Goal: Information Seeking & Learning: Learn about a topic

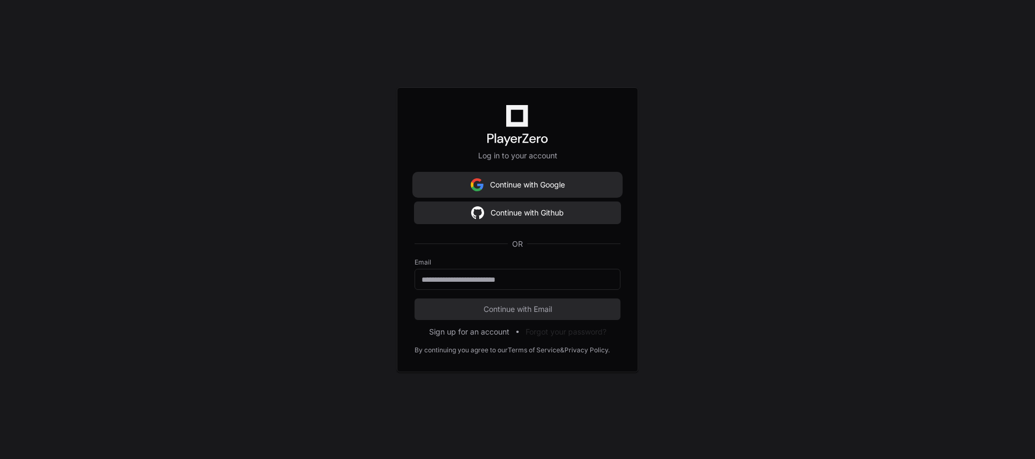
click at [564, 191] on button "Continue with Google" at bounding box center [518, 185] width 206 height 22
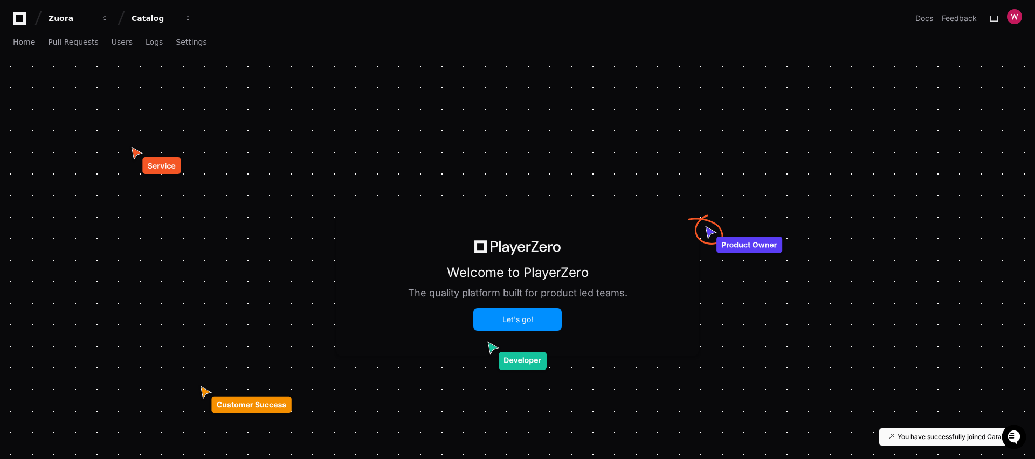
click at [520, 318] on button "Let's go!" at bounding box center [518, 320] width 86 height 20
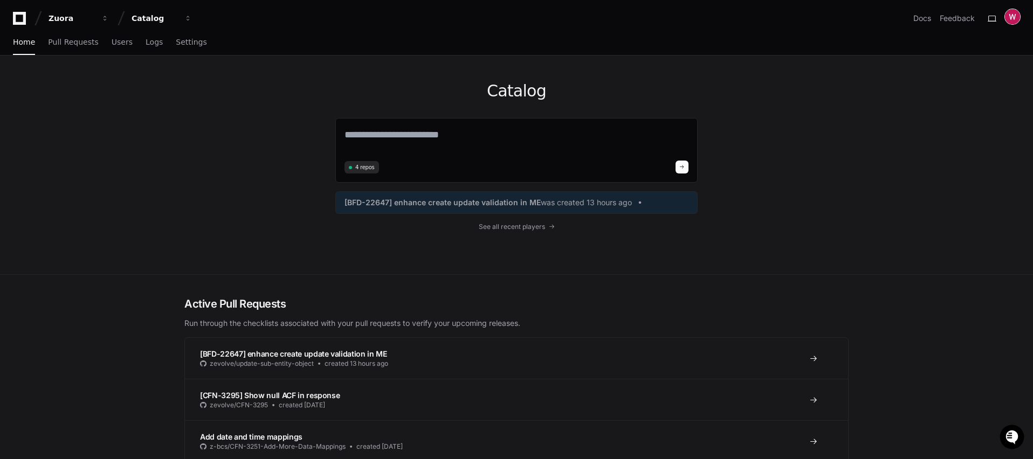
click at [1014, 20] on img at bounding box center [1012, 16] width 15 height 15
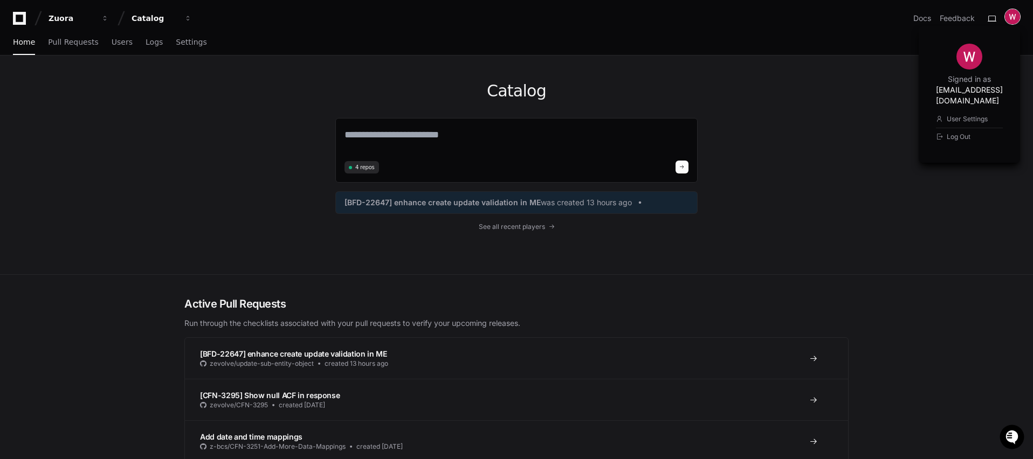
click at [1014, 20] on img at bounding box center [1012, 16] width 15 height 15
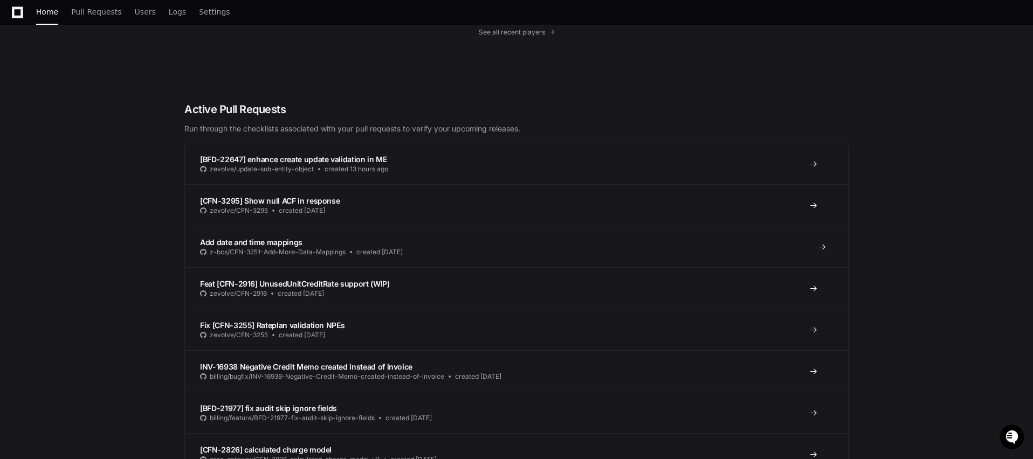
scroll to position [197, 0]
click at [245, 157] on span "[BFD-22647] enhance create update validation in ME" at bounding box center [293, 157] width 187 height 9
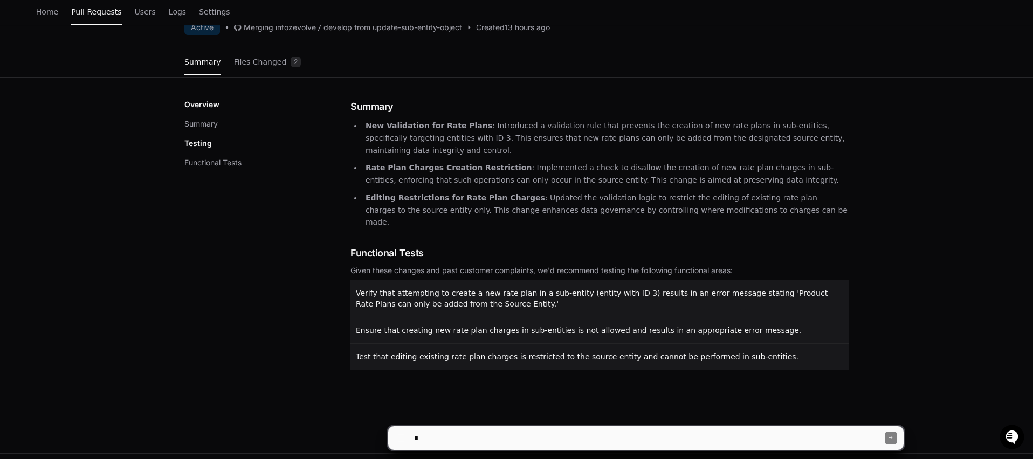
scroll to position [97, 0]
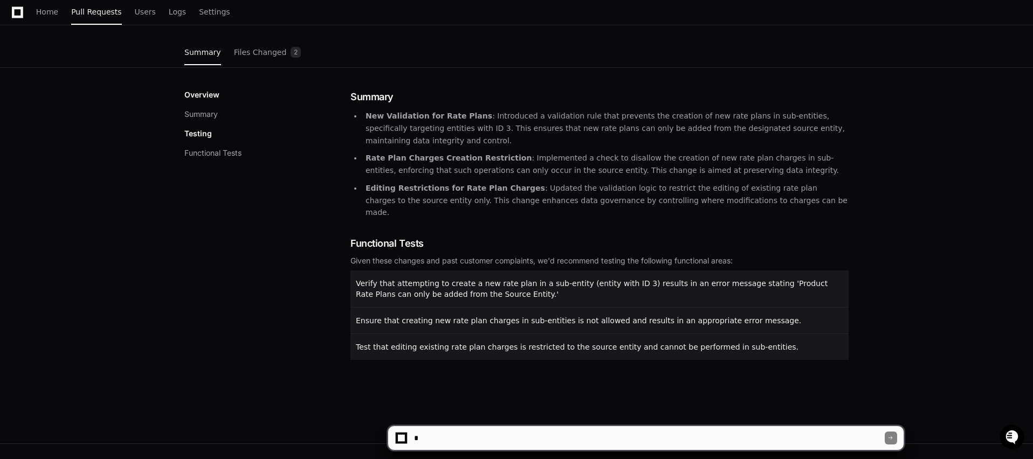
click at [205, 134] on p "Testing" at bounding box center [198, 133] width 28 height 11
click at [194, 109] on button "Summary" at bounding box center [200, 113] width 33 height 11
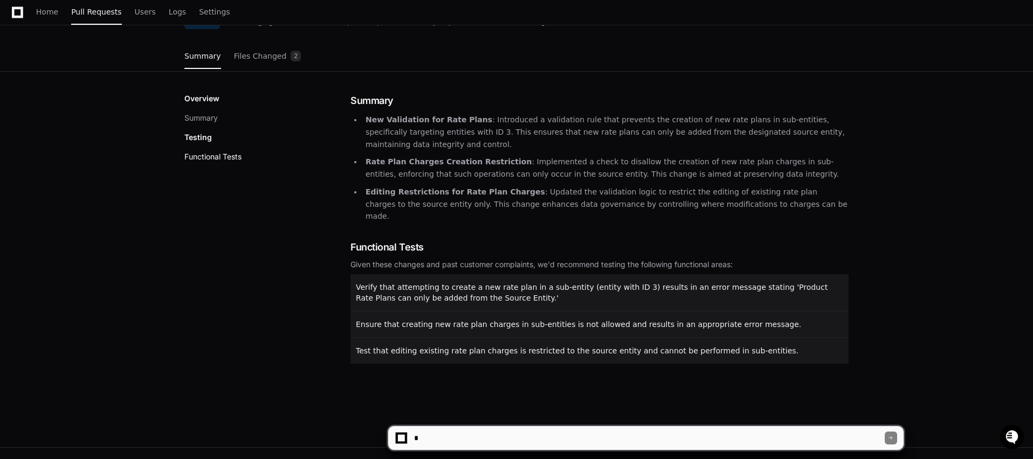
scroll to position [77, 0]
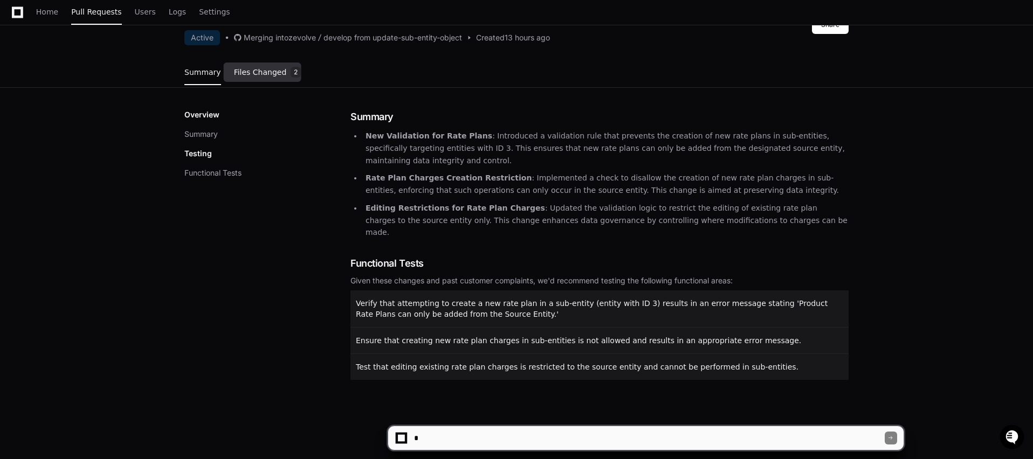
click at [262, 75] on span "Files Changed" at bounding box center [260, 72] width 53 height 6
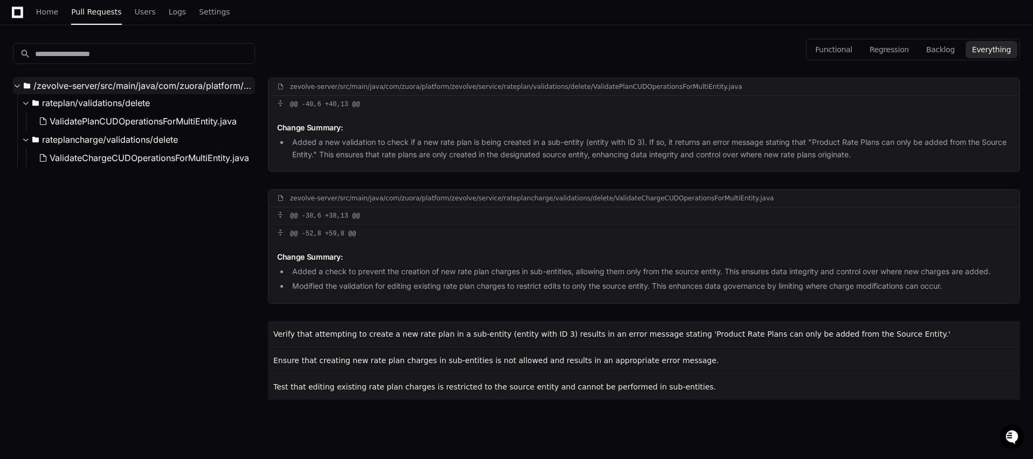
scroll to position [147, 0]
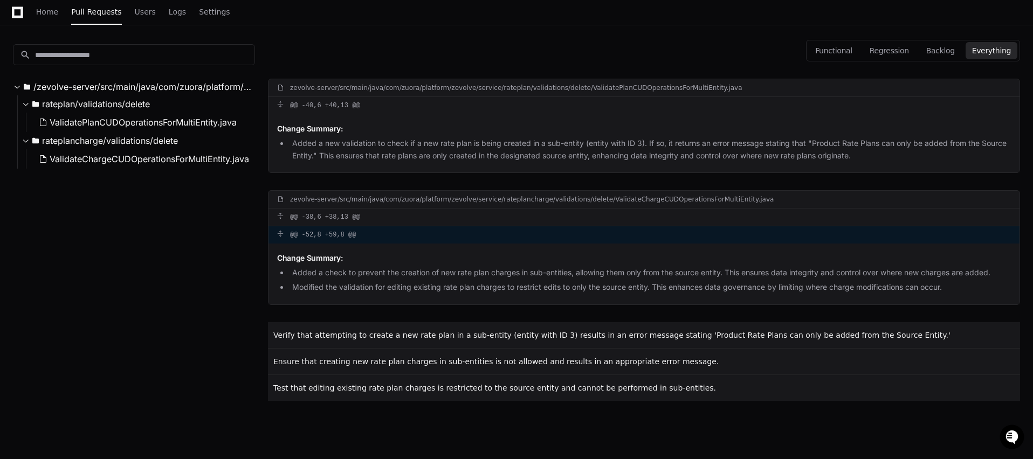
click at [281, 228] on div "@@ -52,8 +59,8 @@" at bounding box center [644, 234] width 751 height 17
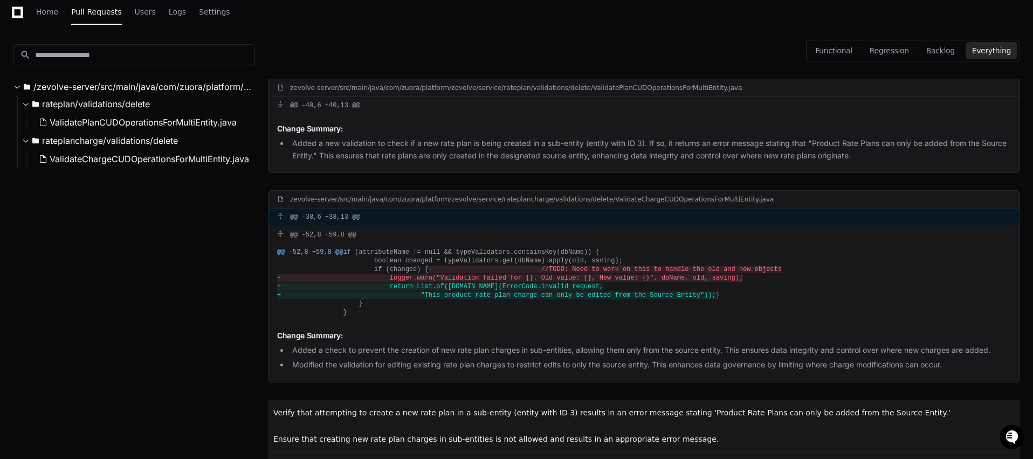
click at [290, 212] on div "@@ -38,6 +38,13 @@" at bounding box center [644, 217] width 751 height 17
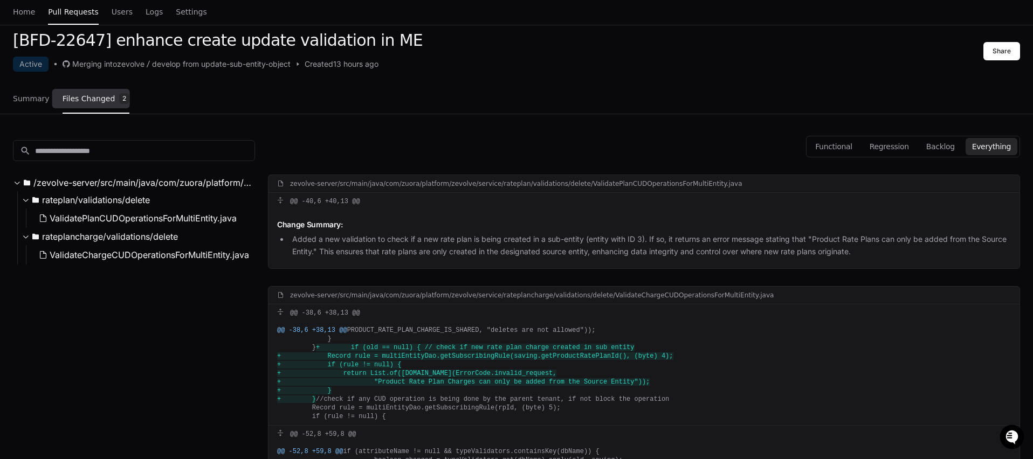
scroll to position [0, 0]
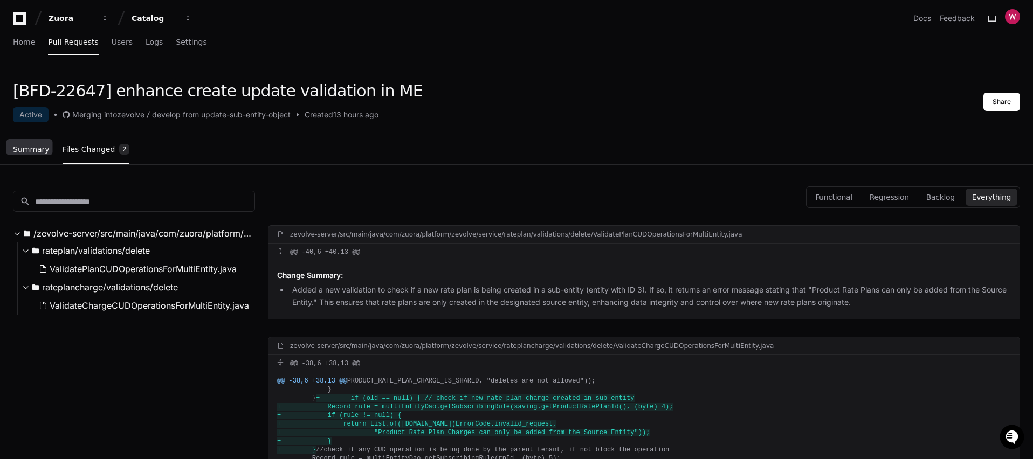
click at [24, 149] on span "Summary" at bounding box center [31, 149] width 37 height 6
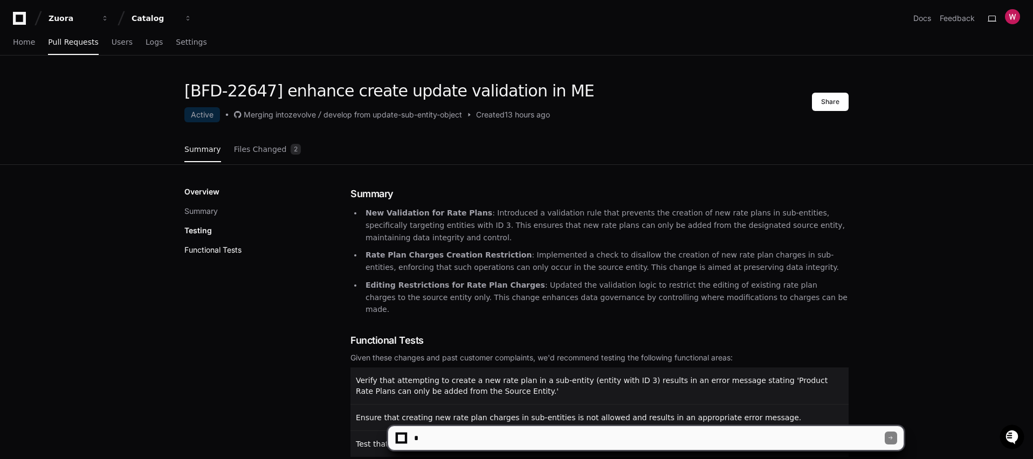
click at [198, 252] on button "Functional Tests" at bounding box center [212, 250] width 57 height 11
click at [81, 43] on span "Pull Requests" at bounding box center [73, 42] width 50 height 6
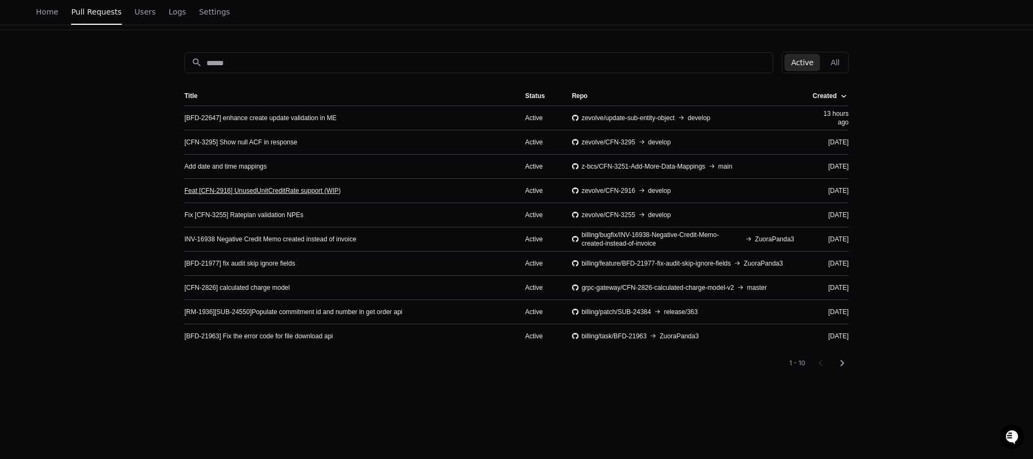
scroll to position [102, 0]
